Goal: Check status: Check status

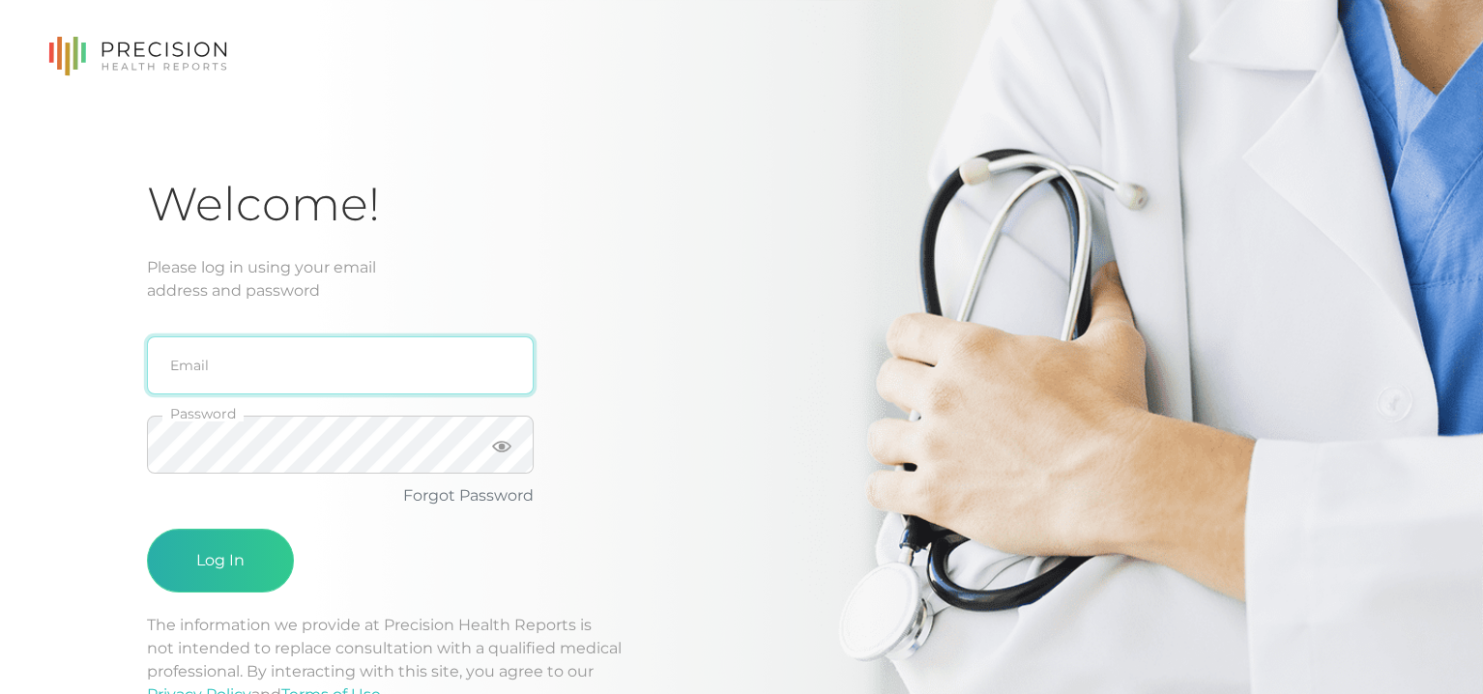
type input "[EMAIL_ADDRESS][DOMAIN_NAME]"
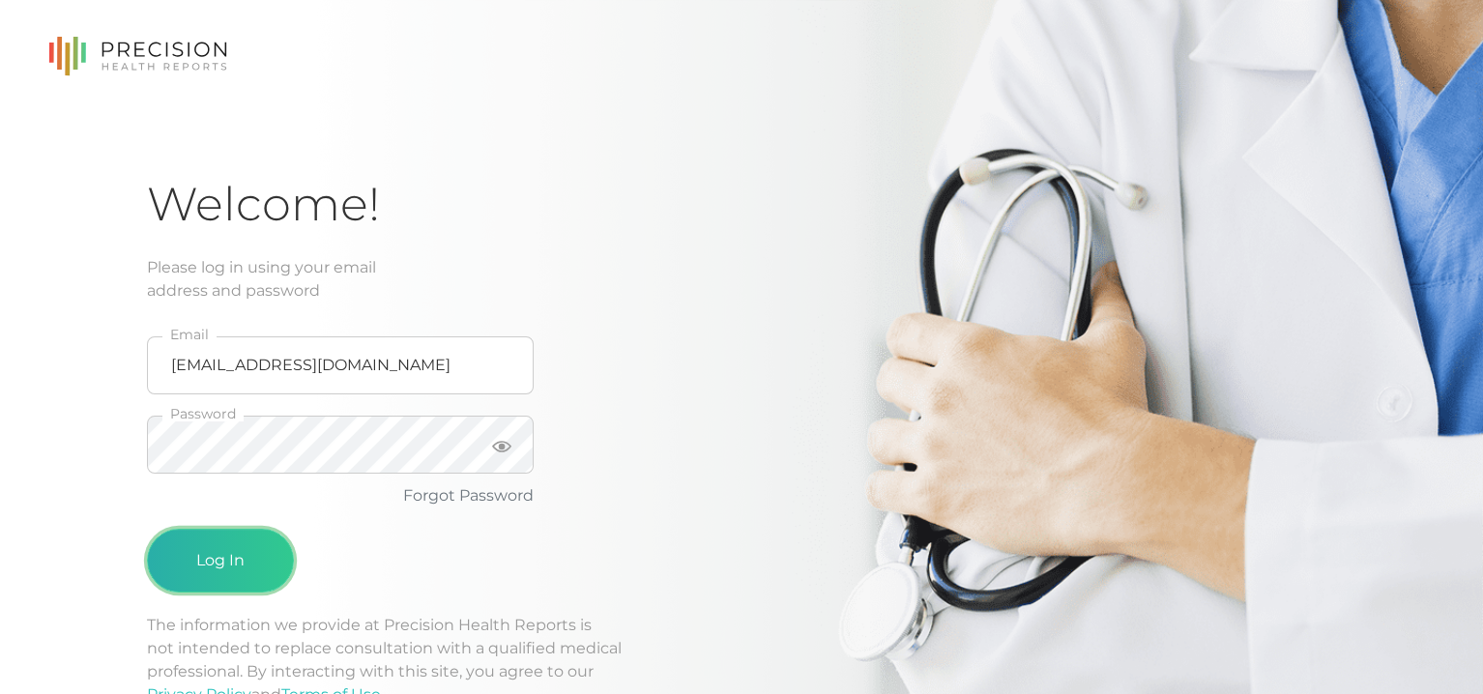
click at [197, 567] on button "Log In" at bounding box center [220, 561] width 147 height 64
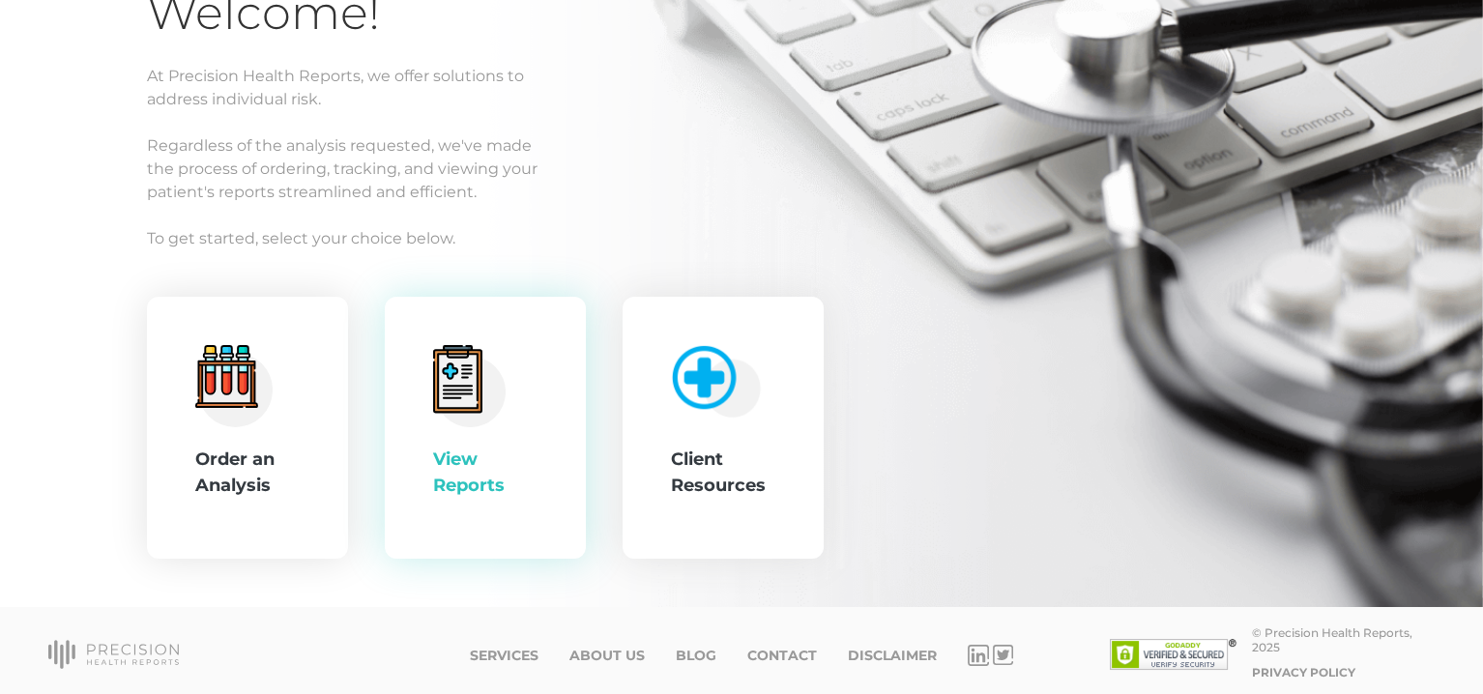
scroll to position [195, 0]
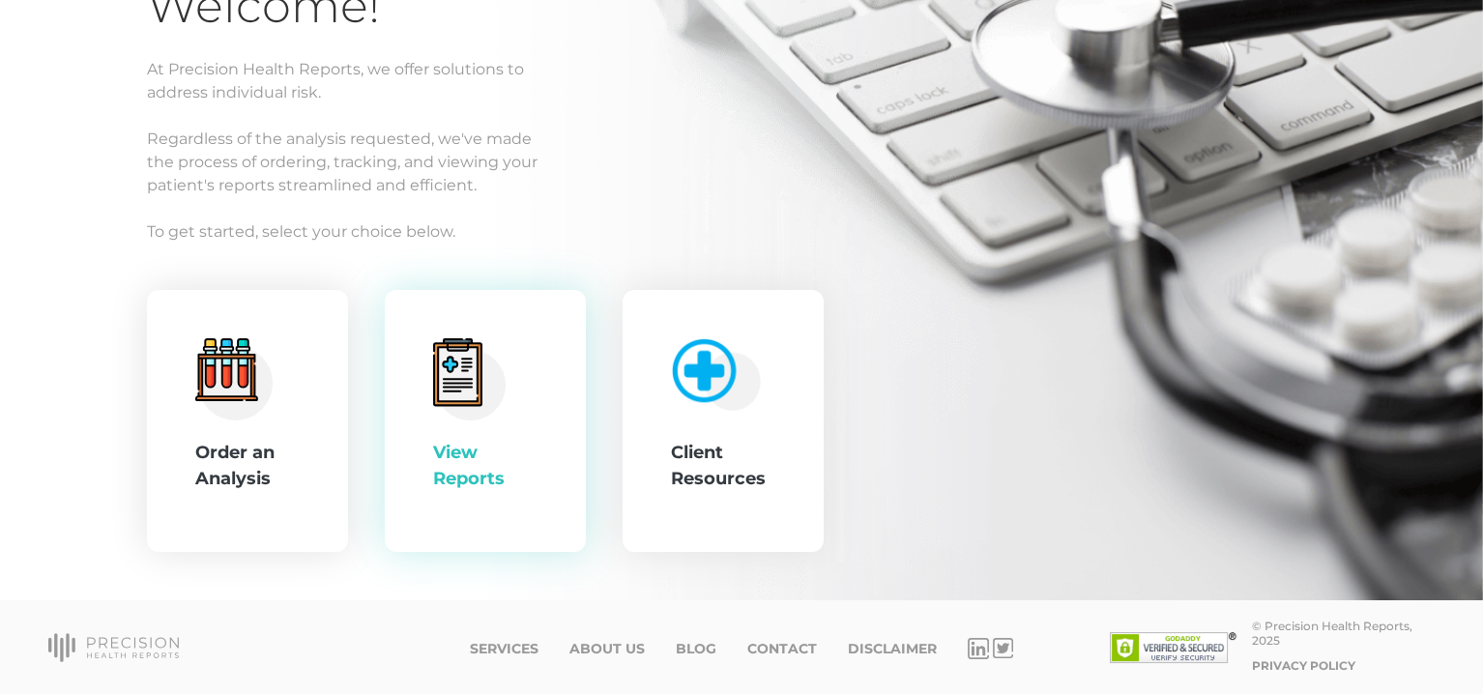
click at [470, 383] on icon at bounding box center [458, 374] width 40 height 54
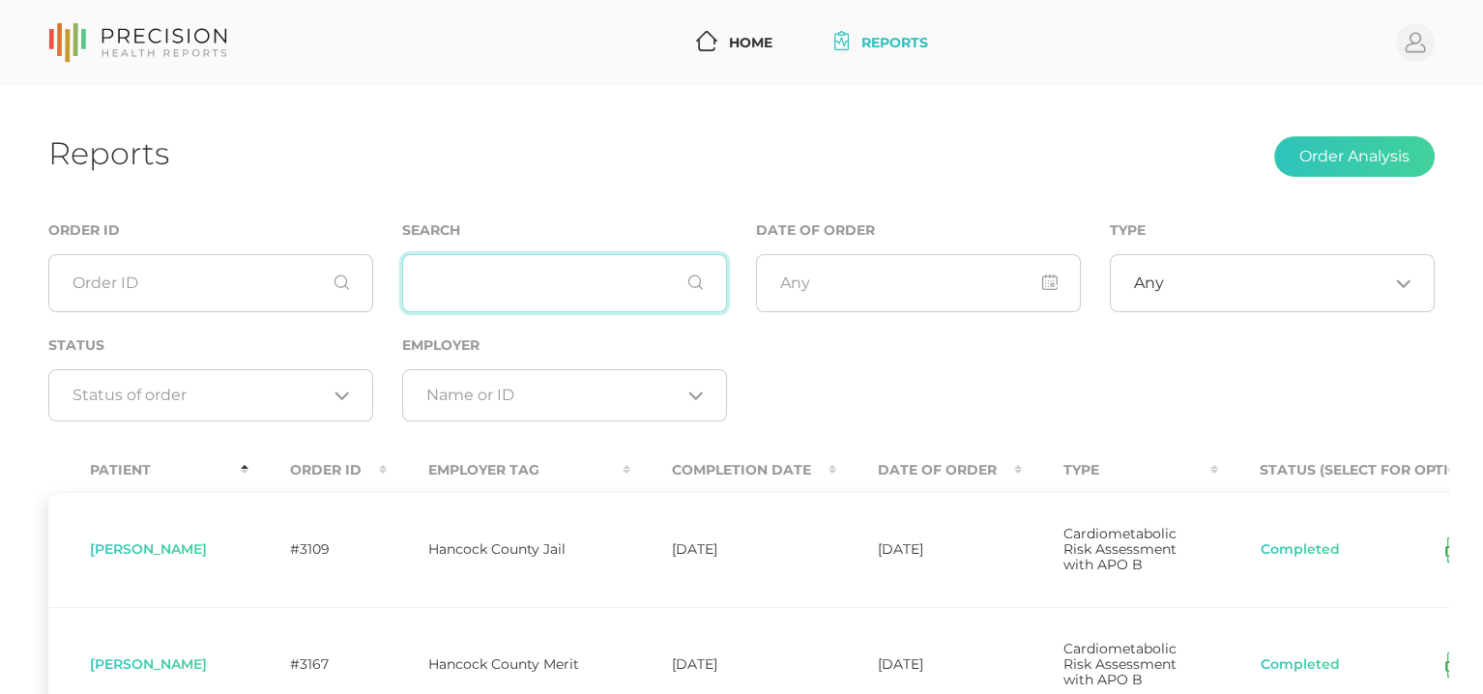
click at [456, 278] on input "text" at bounding box center [564, 283] width 325 height 58
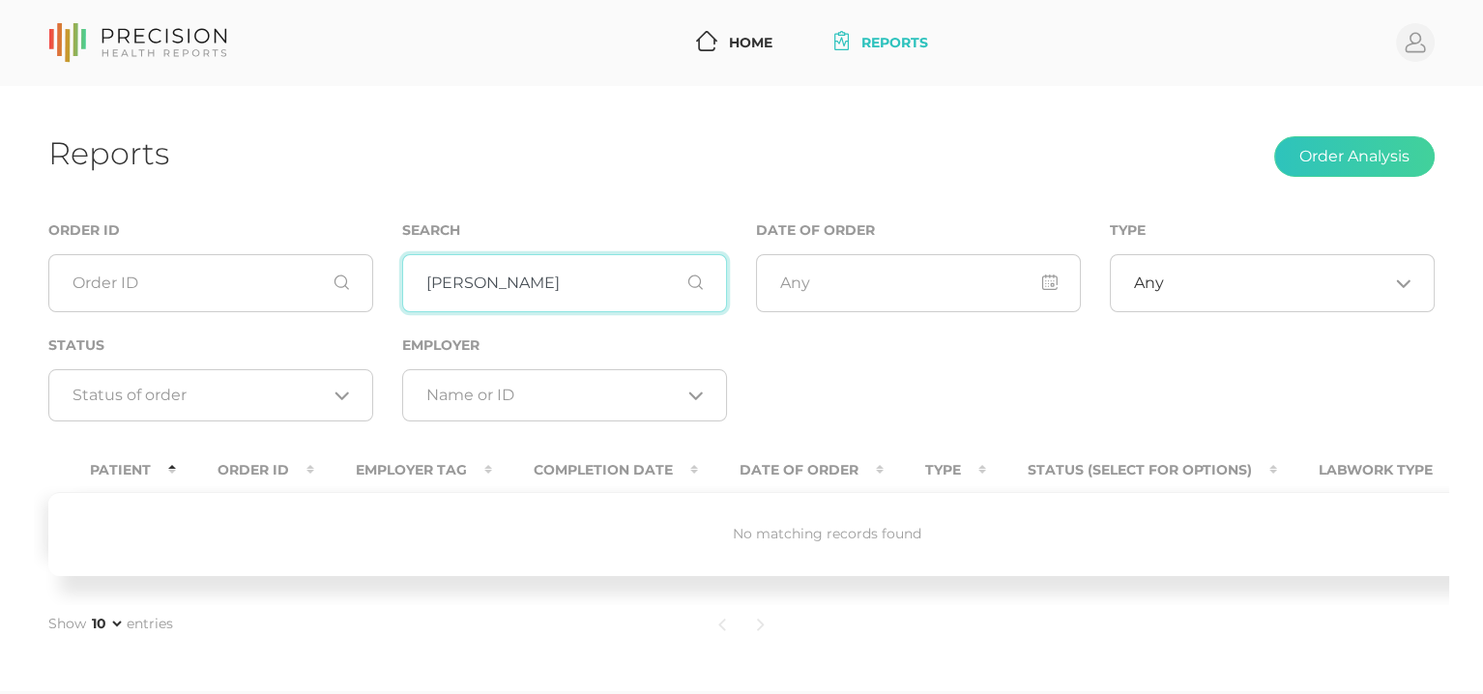
drag, startPoint x: 508, startPoint y: 292, endPoint x: 393, endPoint y: 285, distance: 114.3
click at [402, 285] on input "[PERSON_NAME]" at bounding box center [564, 283] width 325 height 58
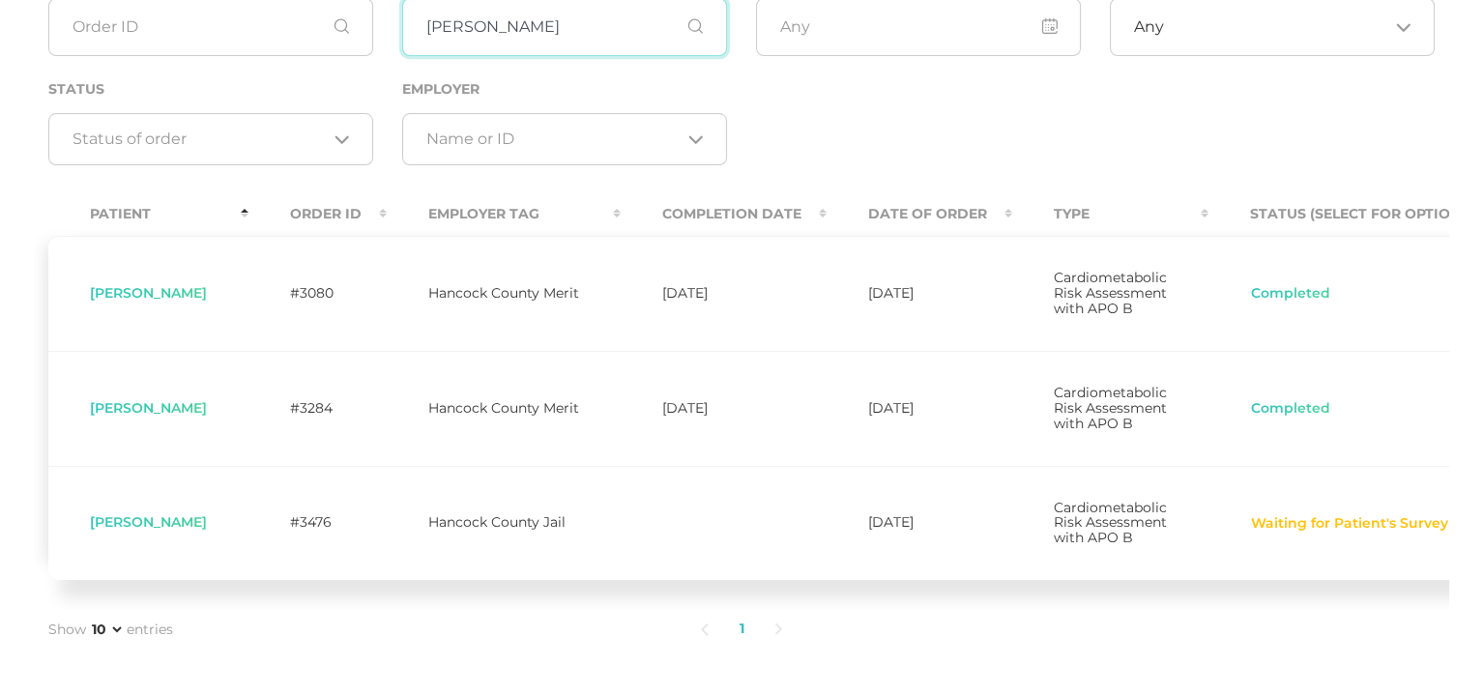
scroll to position [290, 0]
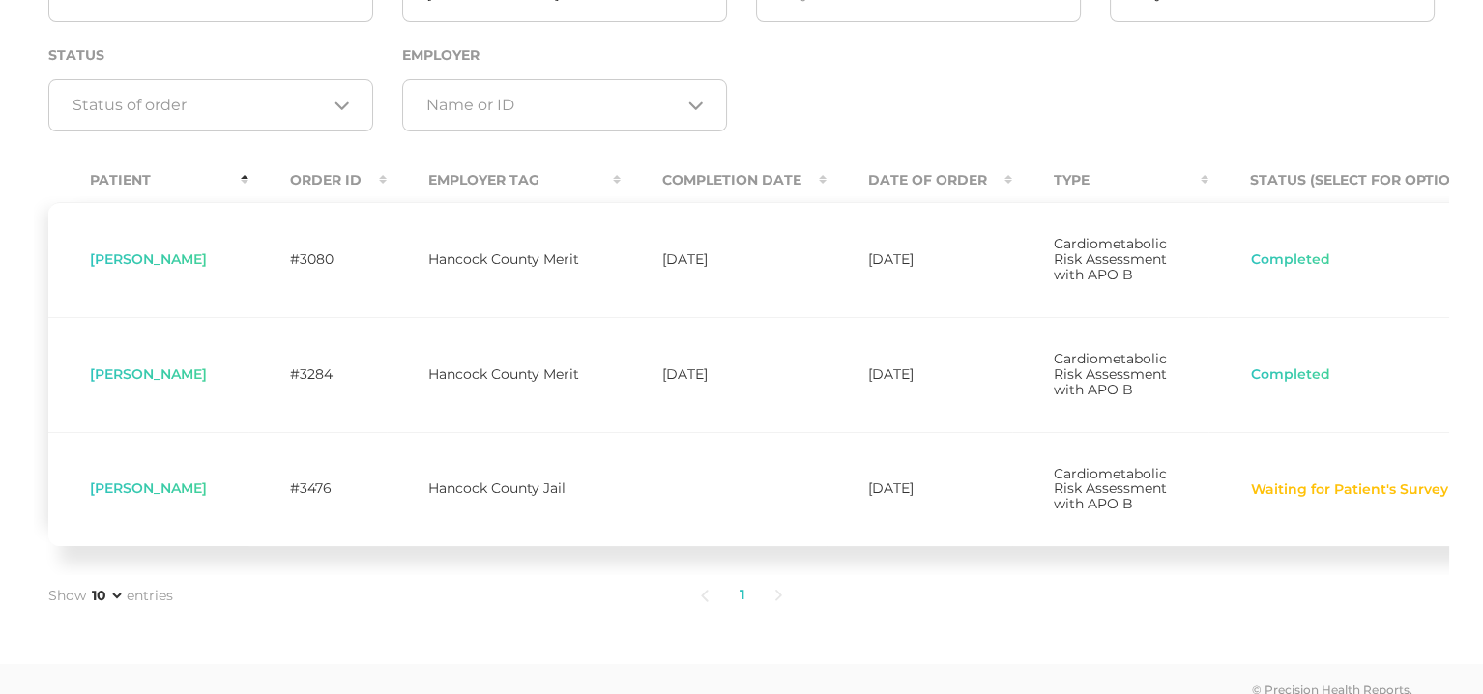
click at [1353, 500] on button "Waiting for Patient's Survey" at bounding box center [1349, 489] width 199 height 19
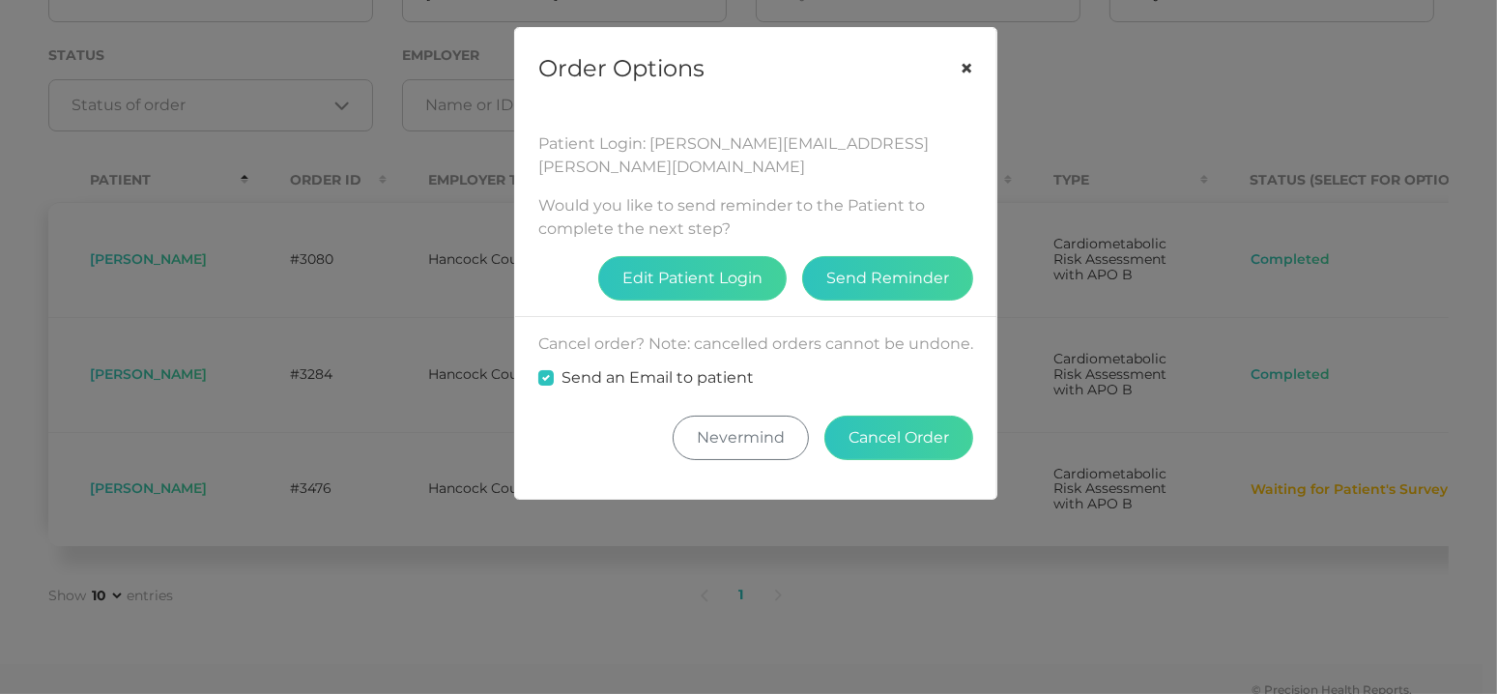
click at [967, 75] on button "×" at bounding box center [967, 68] width 60 height 81
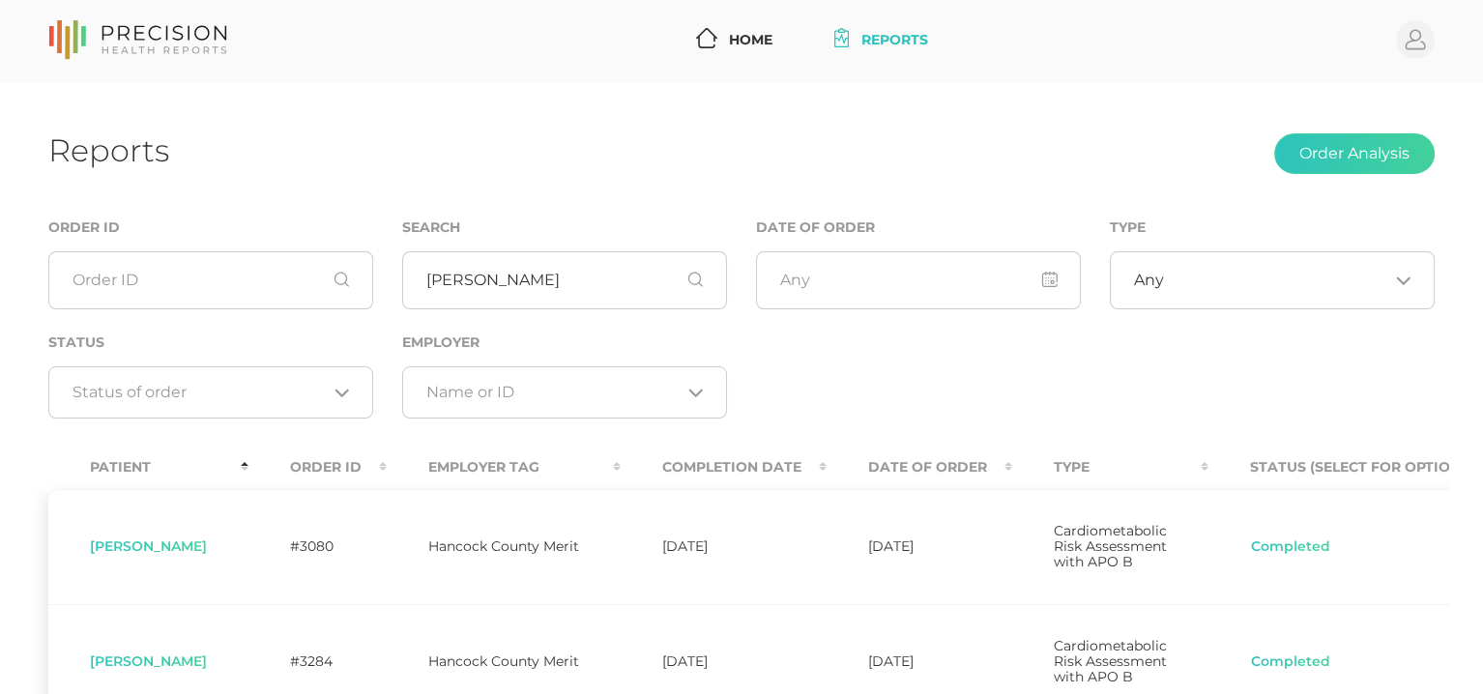
scroll to position [0, 0]
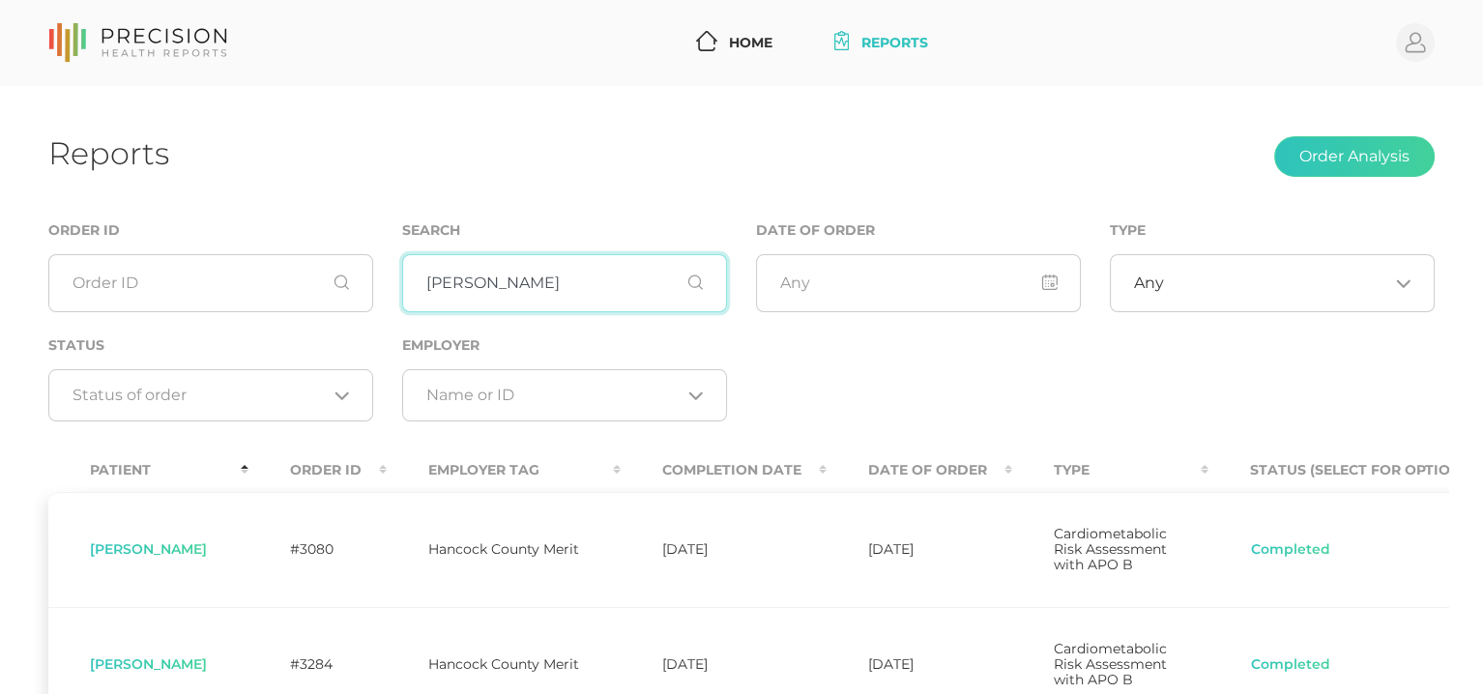
click at [421, 281] on input "[PERSON_NAME]" at bounding box center [564, 283] width 325 height 58
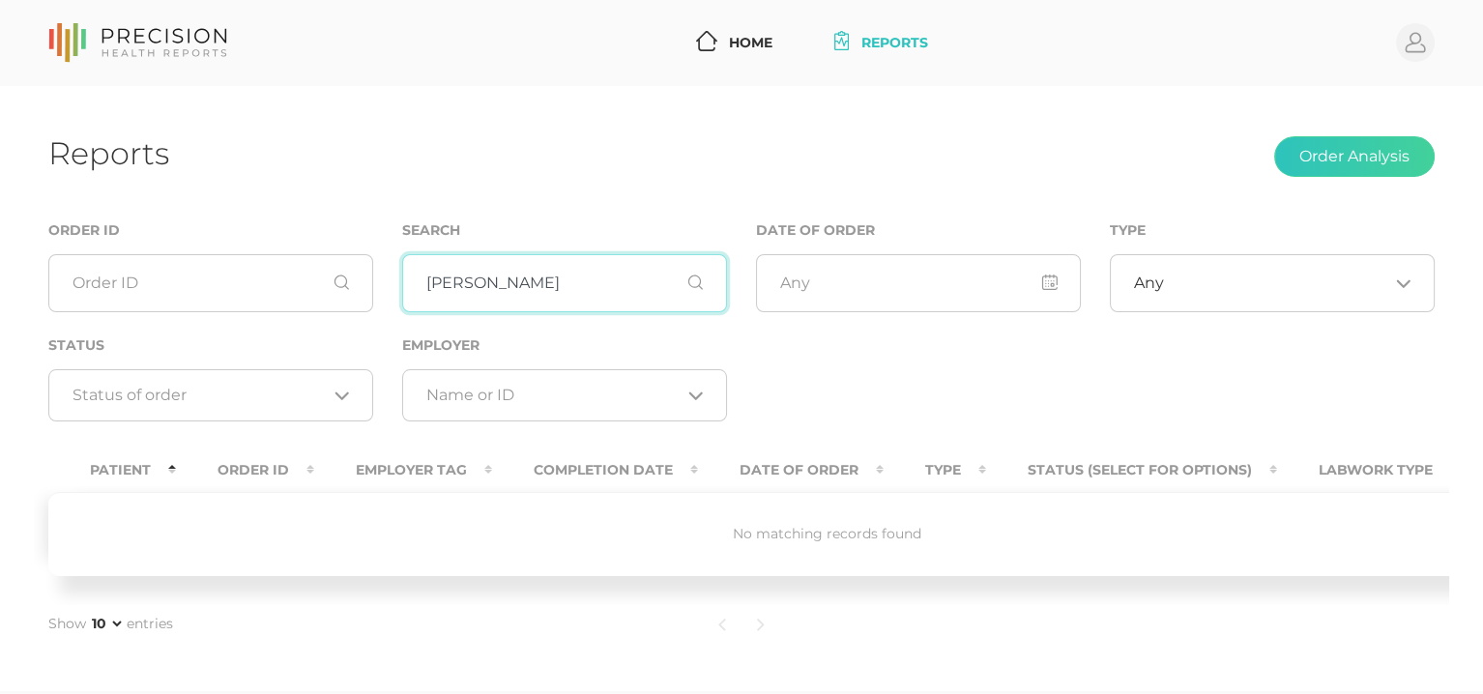
type input "[PERSON_NAME]"
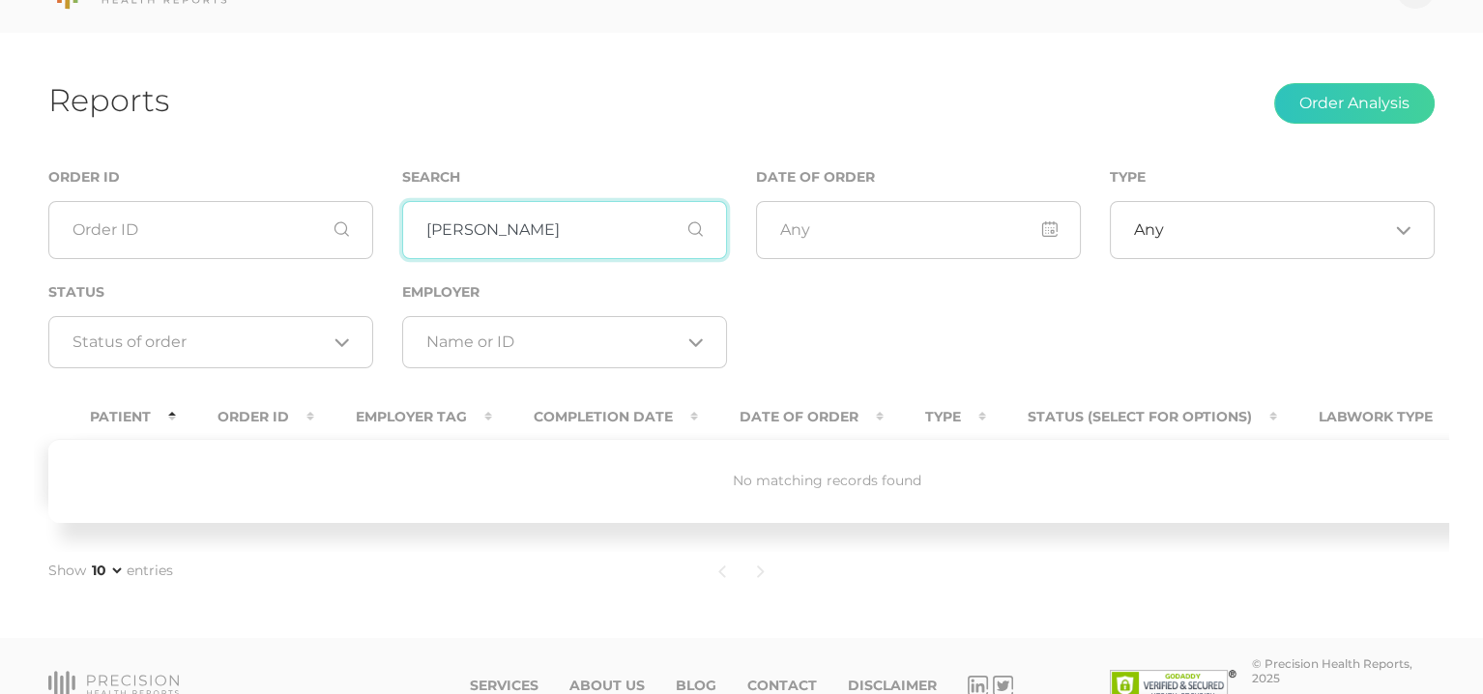
scroll to position [102, 0]
